Goal: Information Seeking & Learning: Learn about a topic

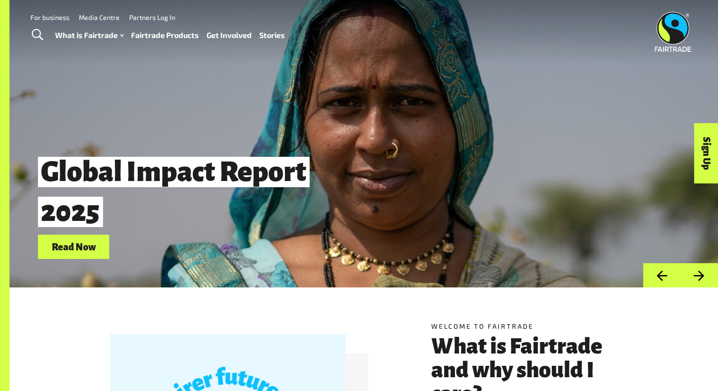
click at [273, 38] on link "Stories" at bounding box center [272, 36] width 26 height 14
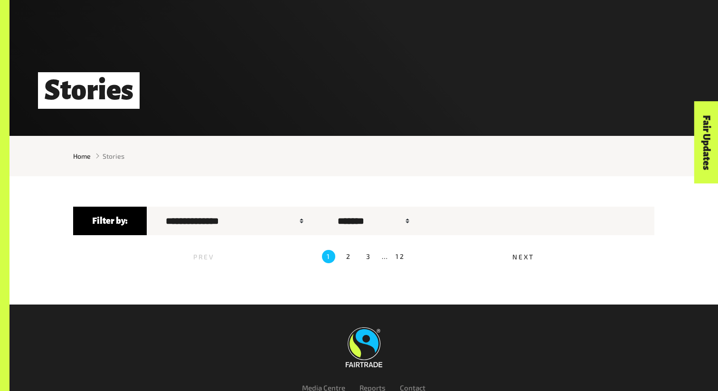
scroll to position [226, 0]
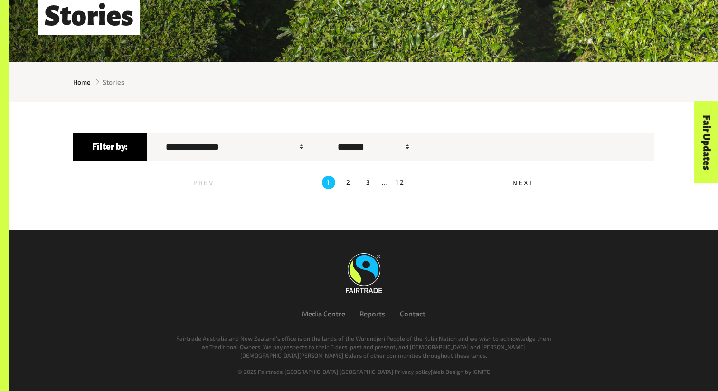
click at [344, 182] on label "2" at bounding box center [348, 182] width 13 height 13
click at [350, 182] on label "2" at bounding box center [348, 182] width 13 height 13
click at [328, 183] on label "1" at bounding box center [328, 182] width 13 height 13
click at [348, 183] on label "2" at bounding box center [348, 182] width 13 height 13
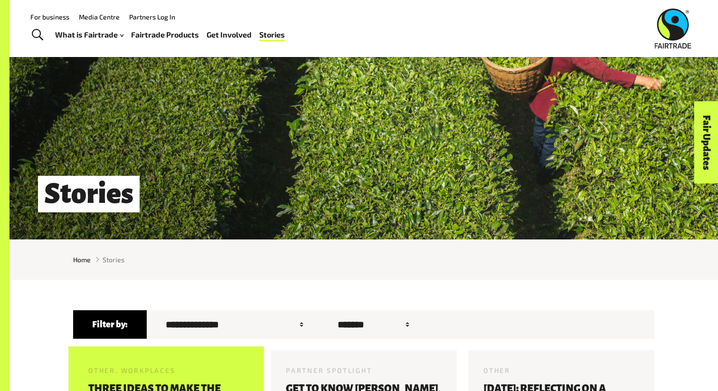
scroll to position [0, 0]
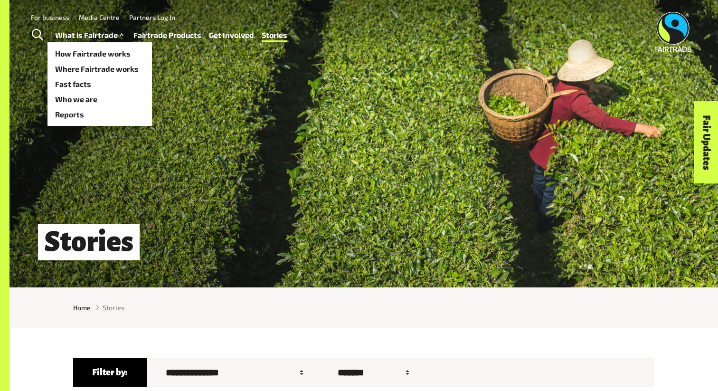
click at [83, 36] on link "What is Fairtrade" at bounding box center [90, 36] width 71 height 14
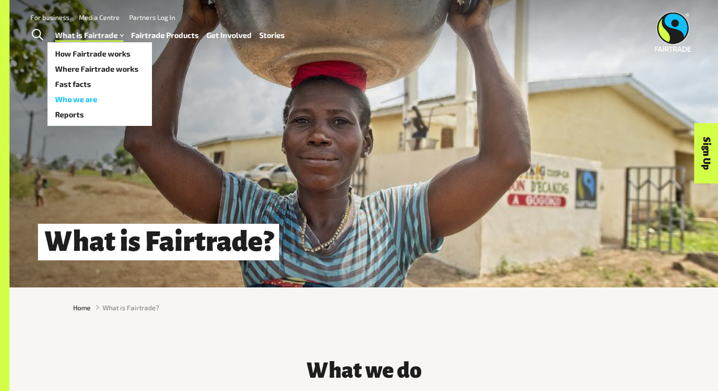
click at [76, 98] on link "Who we are" at bounding box center [100, 99] width 105 height 15
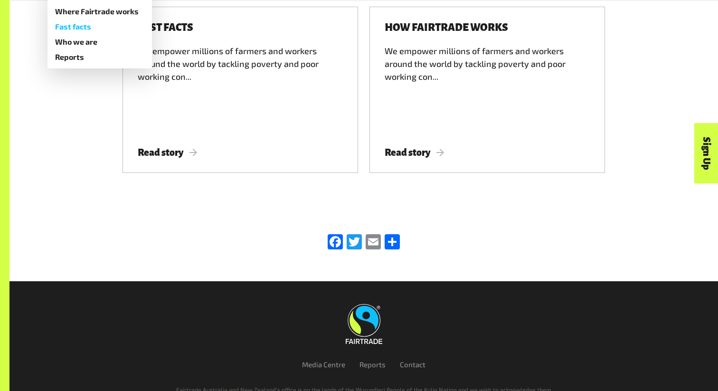
scroll to position [3059, 0]
